Goal: Check status: Check status

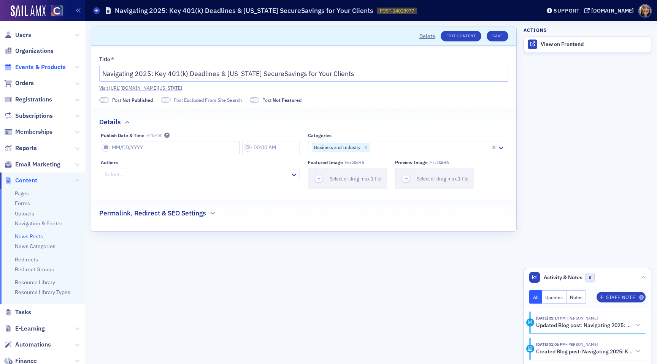
click at [32, 64] on span "Events & Products" at bounding box center [40, 67] width 51 height 8
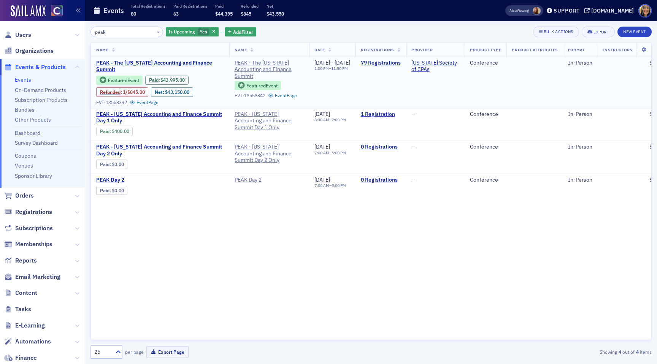
type input "peak"
click at [181, 65] on span "PEAK - The Colorado Accounting and Finance Summit" at bounding box center [160, 66] width 128 height 13
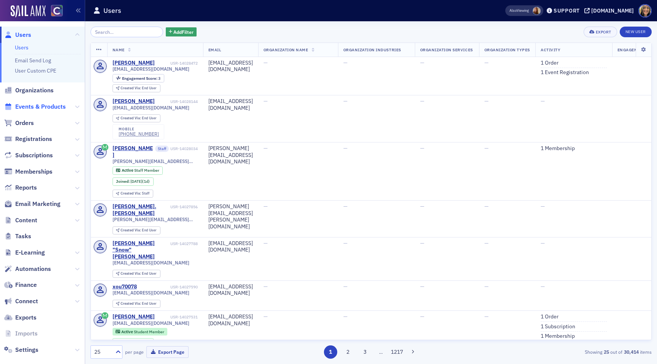
click at [52, 110] on span "Events & Products" at bounding box center [40, 107] width 51 height 8
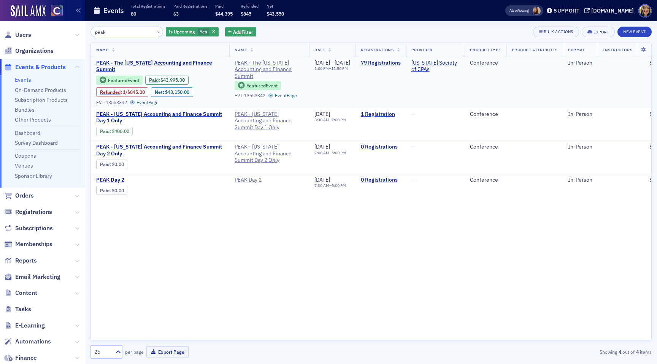
type input "peak"
click at [406, 59] on td "79 Registrations" at bounding box center [380, 82] width 51 height 51
click at [401, 65] on link "79 Registrations" at bounding box center [381, 63] width 40 height 7
